Goal: Navigation & Orientation: Find specific page/section

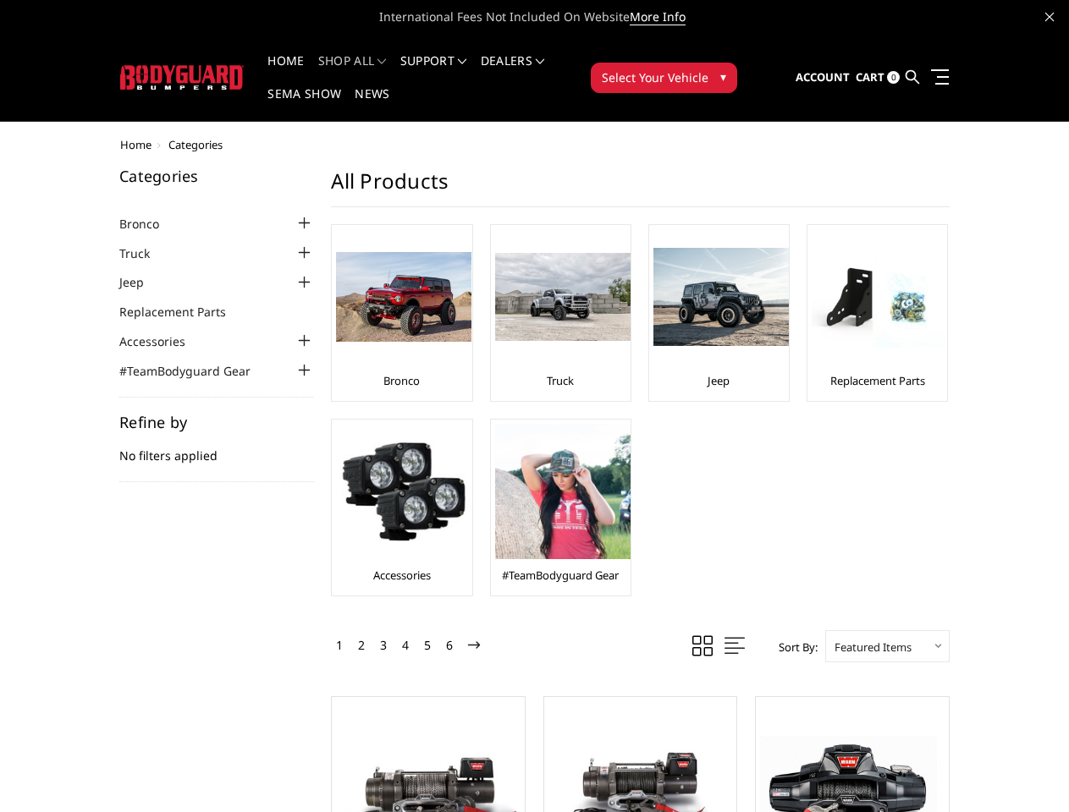
click at [534, 406] on ul "Bronco Truck Jeep Replacement Parts" at bounding box center [640, 418] width 652 height 389
click at [456, 61] on li "Support FAQ Install Instructions Shipping Warranty Terms & Conditions Cancellat…" at bounding box center [433, 71] width 80 height 33
click at [455, 71] on li "Support FAQ Install Instructions Shipping Warranty Terms & Conditions Cancellat…" at bounding box center [433, 71] width 80 height 33
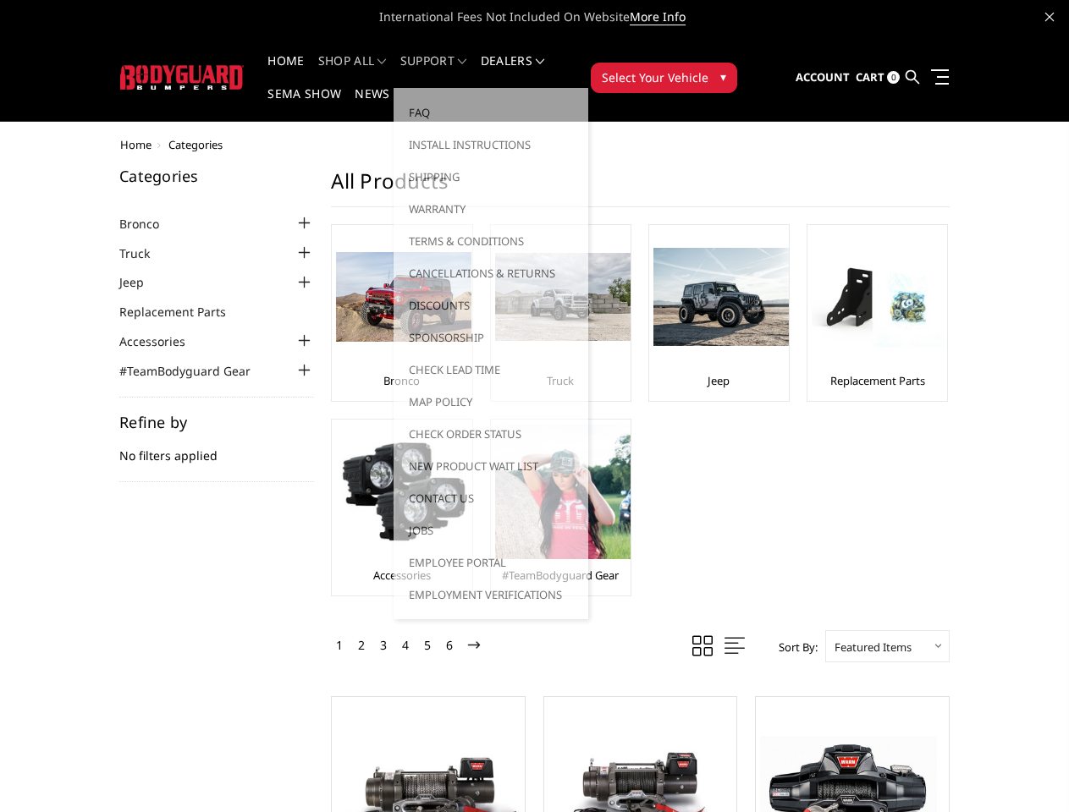
click at [708, 69] on span "Select Your Vehicle" at bounding box center [655, 78] width 107 height 18
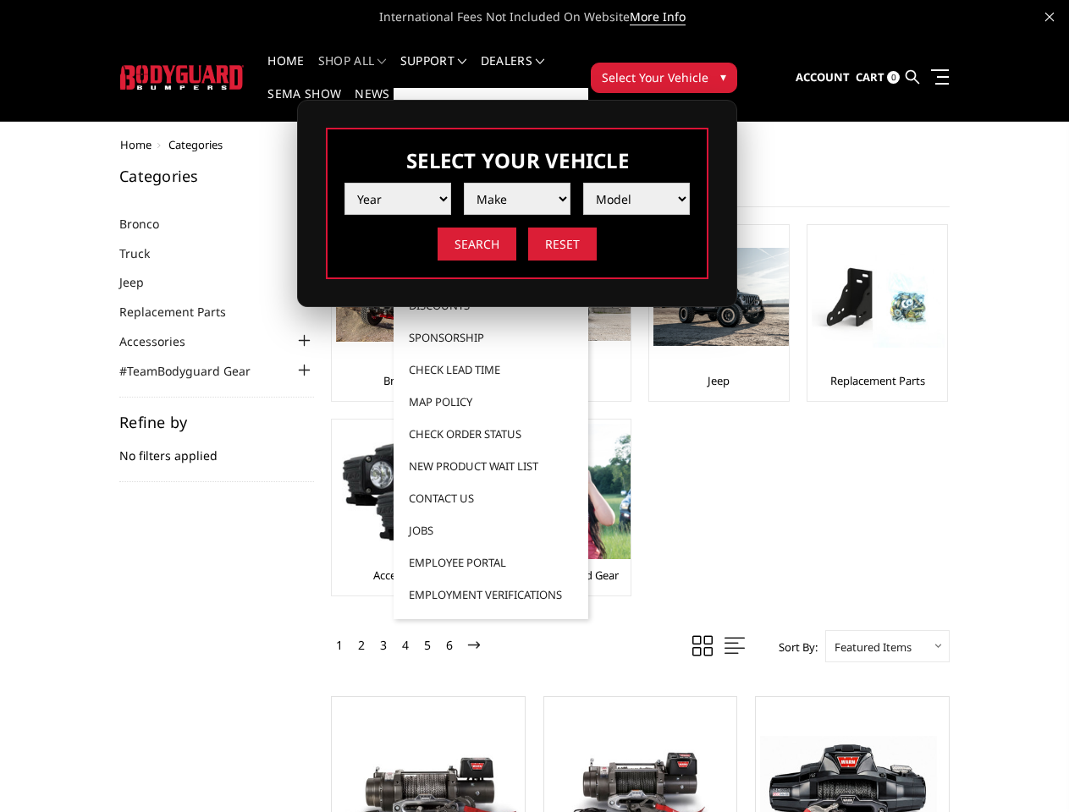
click at [708, 69] on span "Select Your Vehicle" at bounding box center [655, 78] width 107 height 18
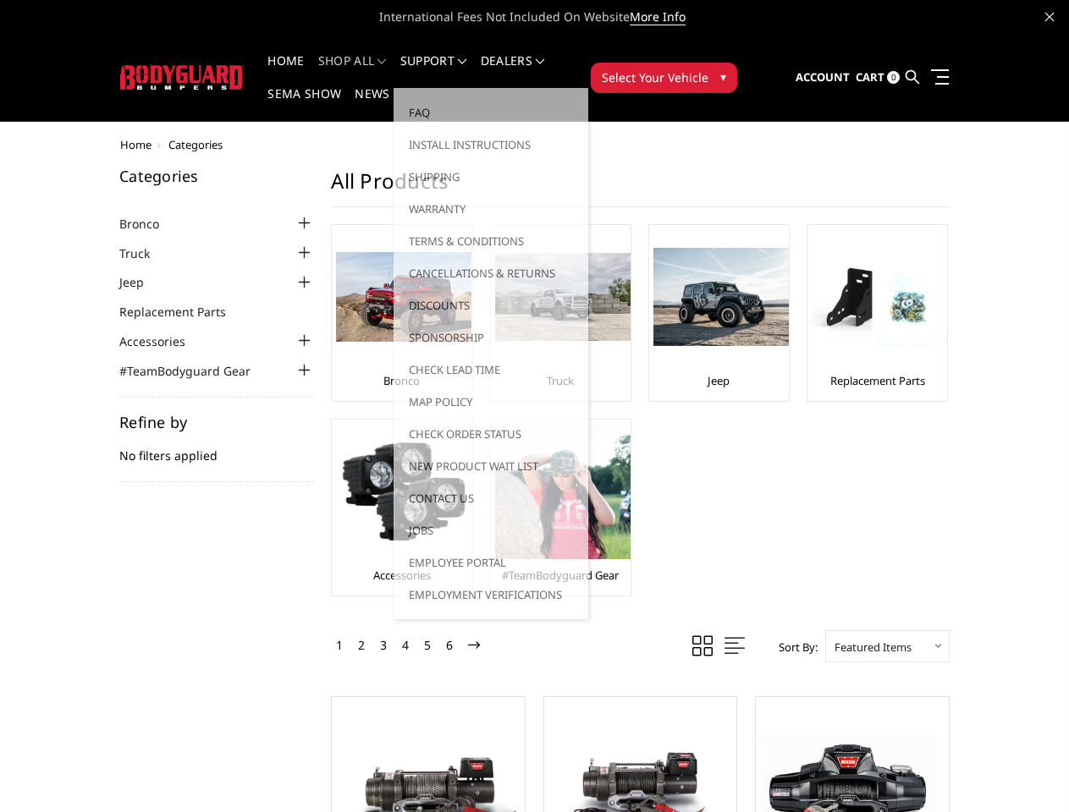
click at [294, 213] on div at bounding box center [304, 223] width 20 height 20
